Goal: Information Seeking & Learning: Learn about a topic

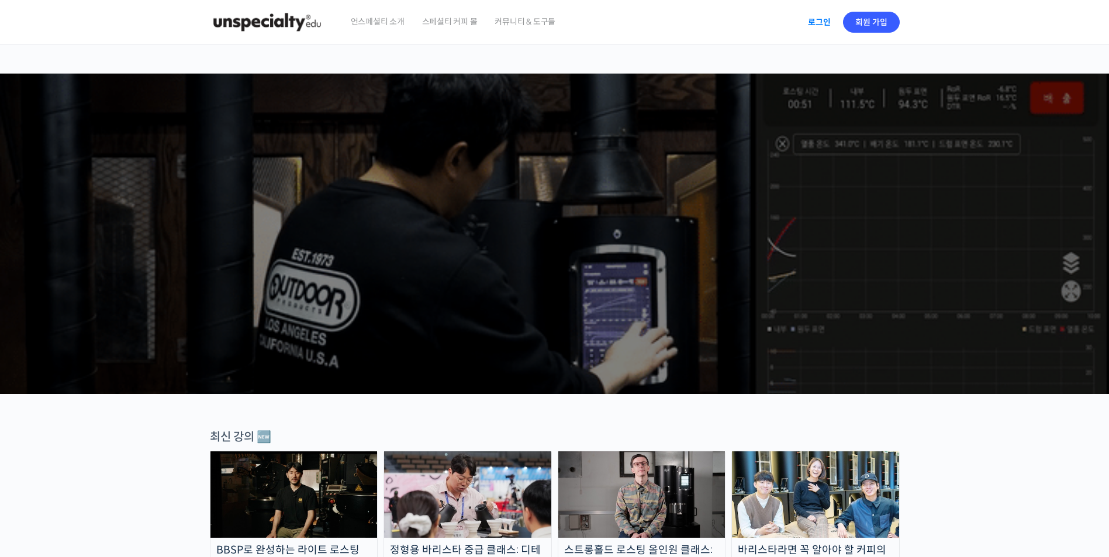
click at [818, 20] on link "로그인" at bounding box center [819, 22] width 37 height 27
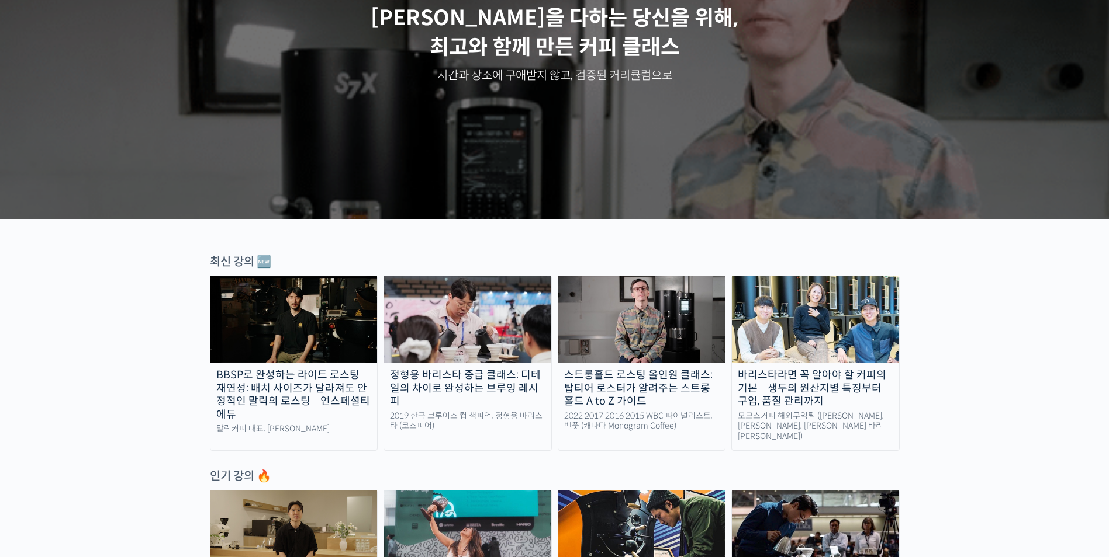
scroll to position [351, 0]
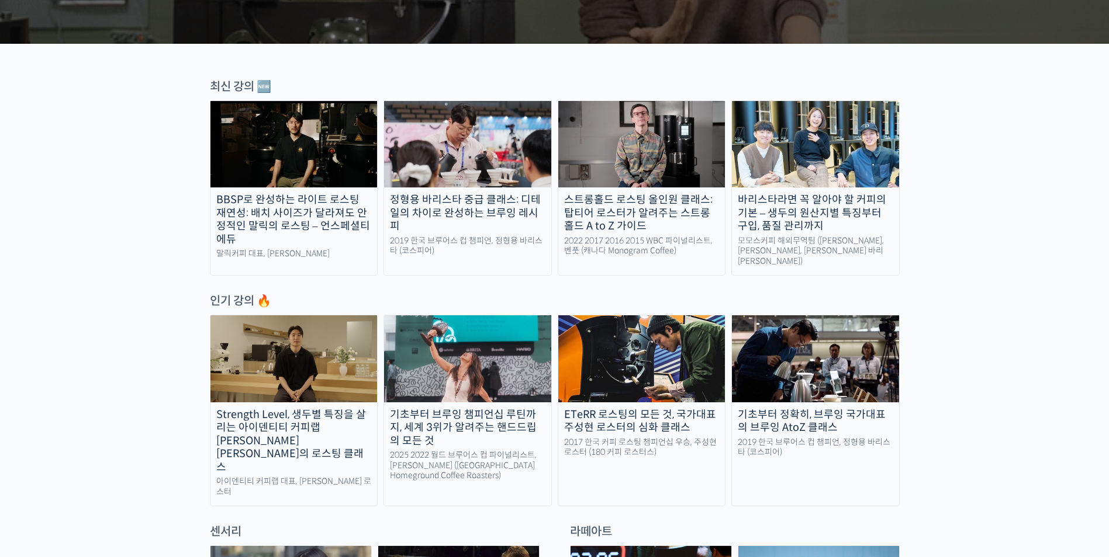
click at [865, 408] on div "기초부터 정확히, 브루잉 국가대표의 브루잉 AtoZ 클래스" at bounding box center [815, 421] width 167 height 26
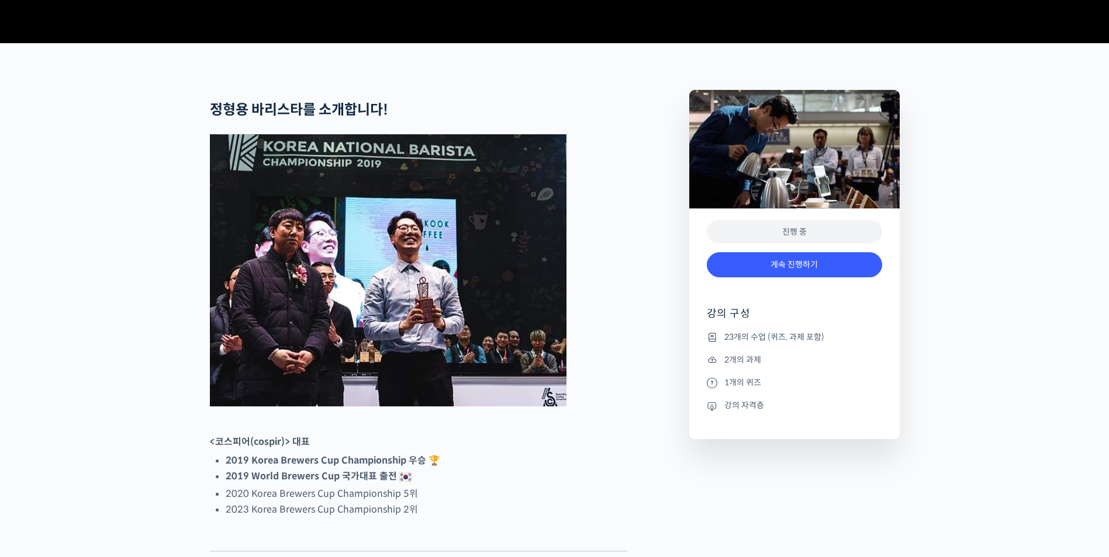
scroll to position [526, 0]
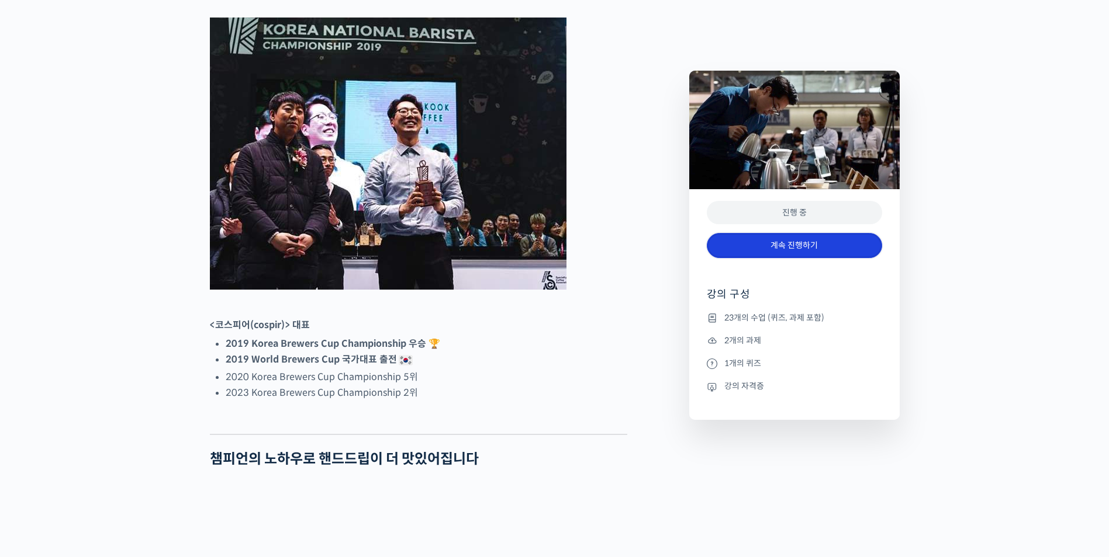
click at [785, 248] on link "계속 진행하기" at bounding box center [793, 245] width 175 height 25
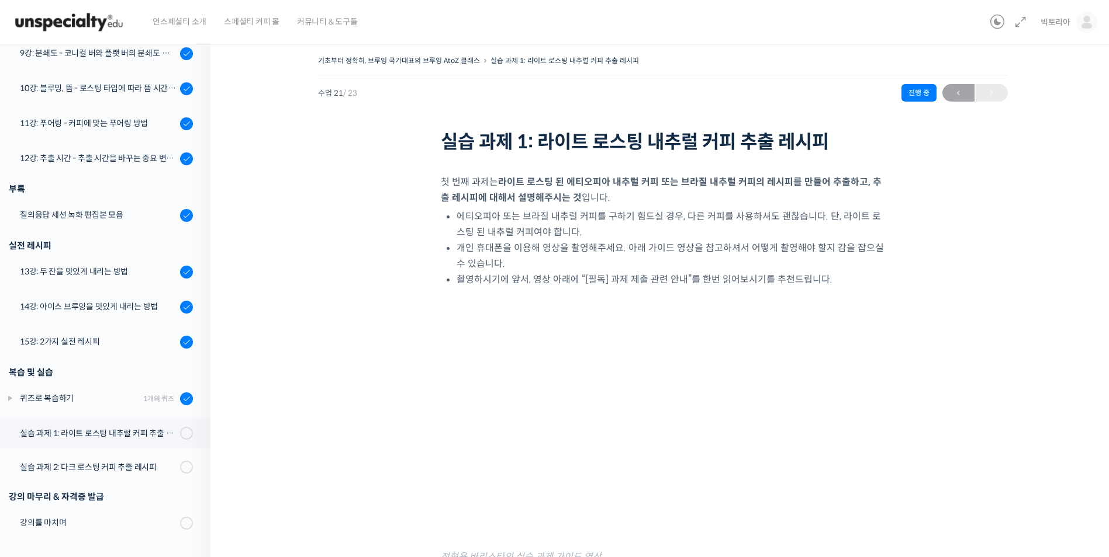
scroll to position [117, 0]
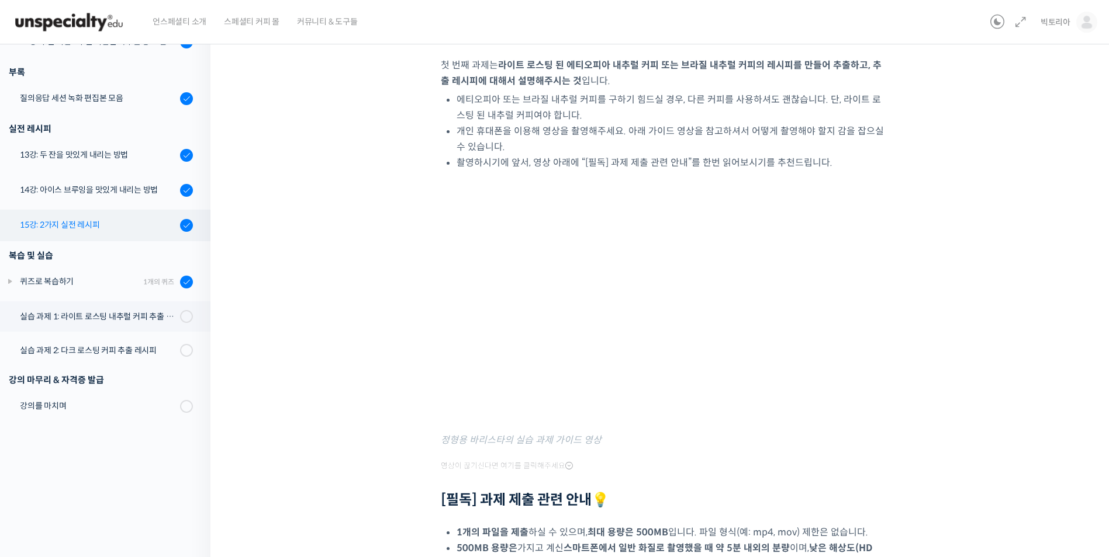
click at [86, 222] on div "15강: 2가지 실전 레시피" at bounding box center [98, 225] width 157 height 13
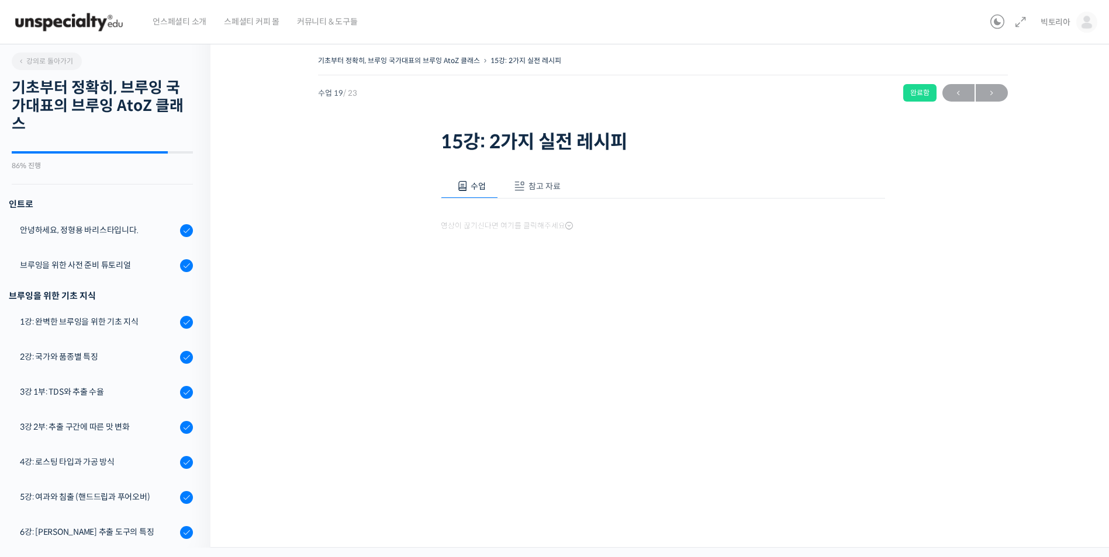
scroll to position [606, 0]
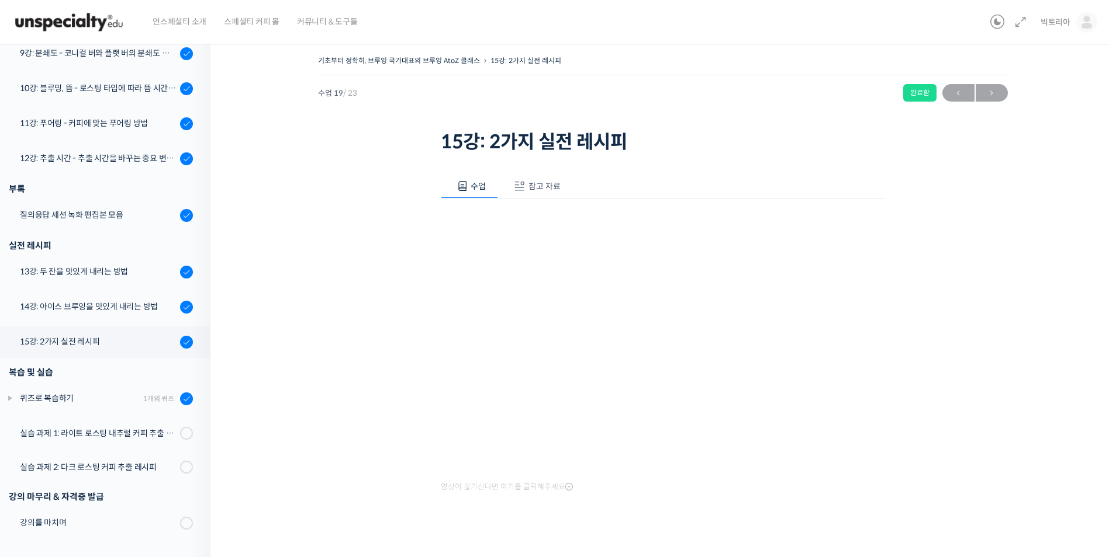
click at [543, 189] on span "참고 자료" at bounding box center [544, 186] width 32 height 11
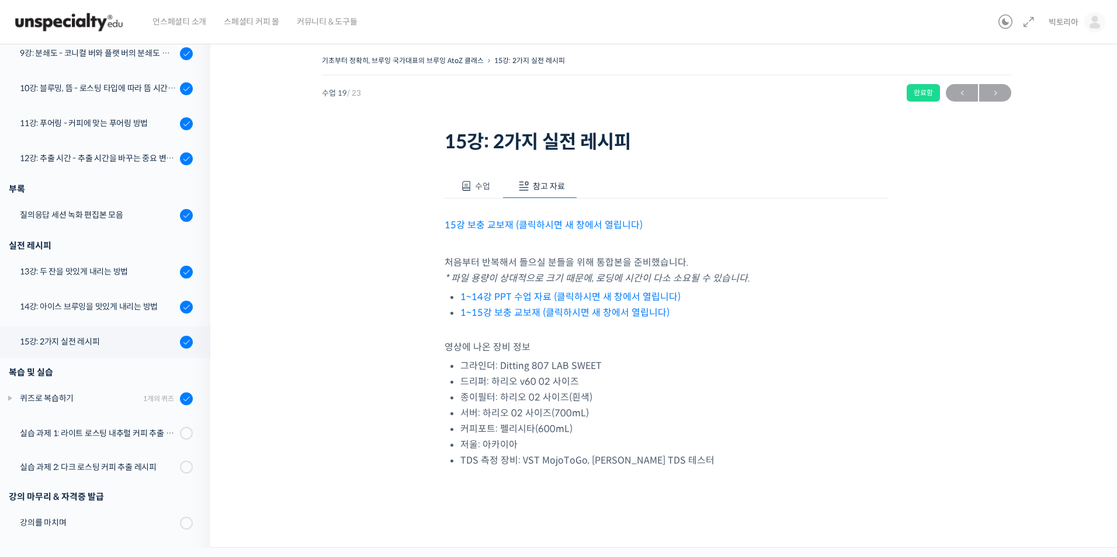
click at [534, 295] on link "1~14강 PPT 수업 자료 (클릭하시면 새 창에서 열립니다)" at bounding box center [570, 297] width 220 height 12
